Goal: Transaction & Acquisition: Purchase product/service

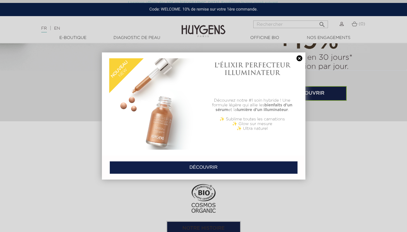
scroll to position [481, 0]
click at [301, 60] on link at bounding box center [299, 58] width 8 height 6
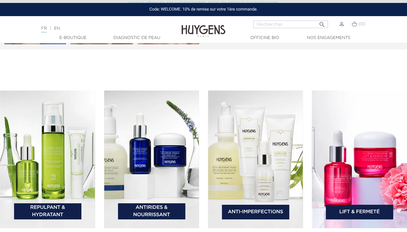
scroll to position [892, 0]
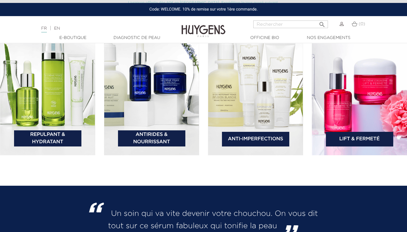
click at [40, 141] on link "Repulpant & Hydratant" at bounding box center [47, 138] width 67 height 16
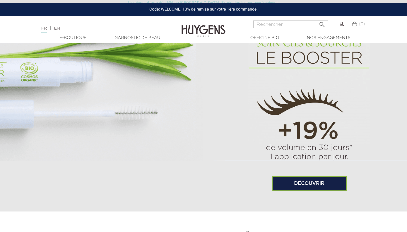
scroll to position [391, 0]
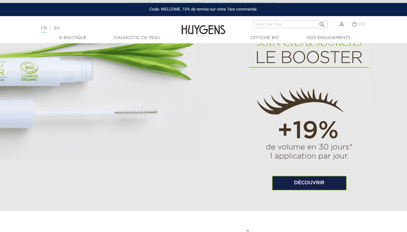
click at [312, 184] on link "Découvrir" at bounding box center [309, 183] width 75 height 15
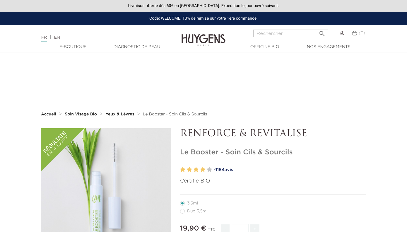
click at [186, 207] on li "Duo 3,5ml" at bounding box center [271, 211] width 183 height 8
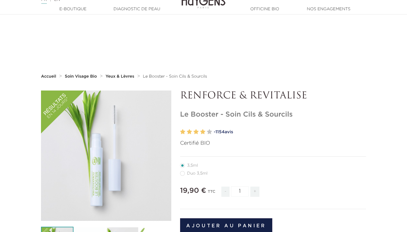
click at [187, 175] on label64"] "Duo 3,5ml" at bounding box center [197, 173] width 35 height 5
radio input "true"
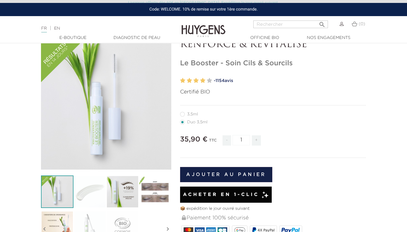
scroll to position [36, 0]
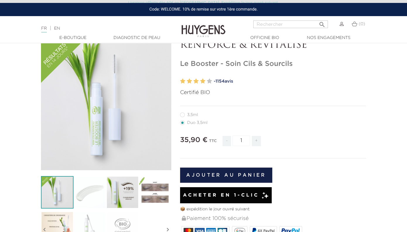
click at [157, 196] on img at bounding box center [155, 192] width 32 height 32
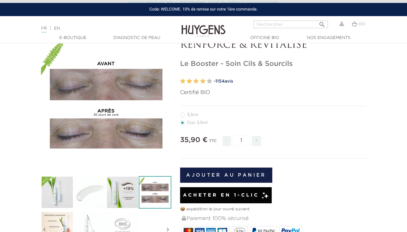
click at [89, 222] on img at bounding box center [89, 227] width 32 height 32
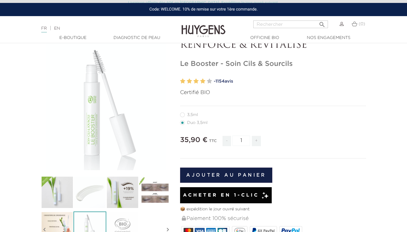
click at [61, 224] on img at bounding box center [57, 227] width 32 height 32
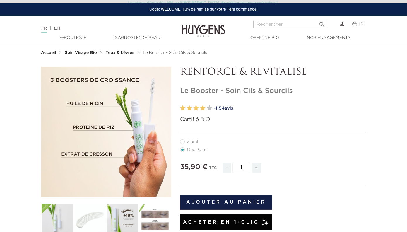
scroll to position [8, 0]
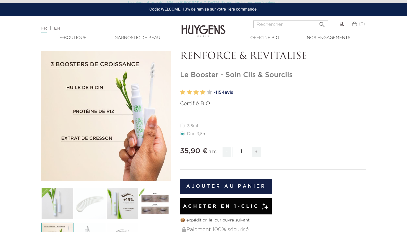
click at [187, 127] on label39"] "3,5ml" at bounding box center [192, 125] width 25 height 5
radio input "true"
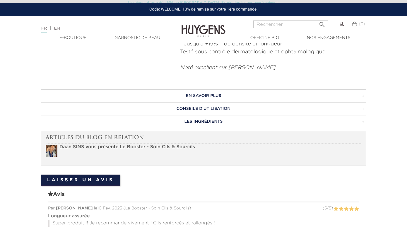
scroll to position [48, 0]
